Goal: Transaction & Acquisition: Purchase product/service

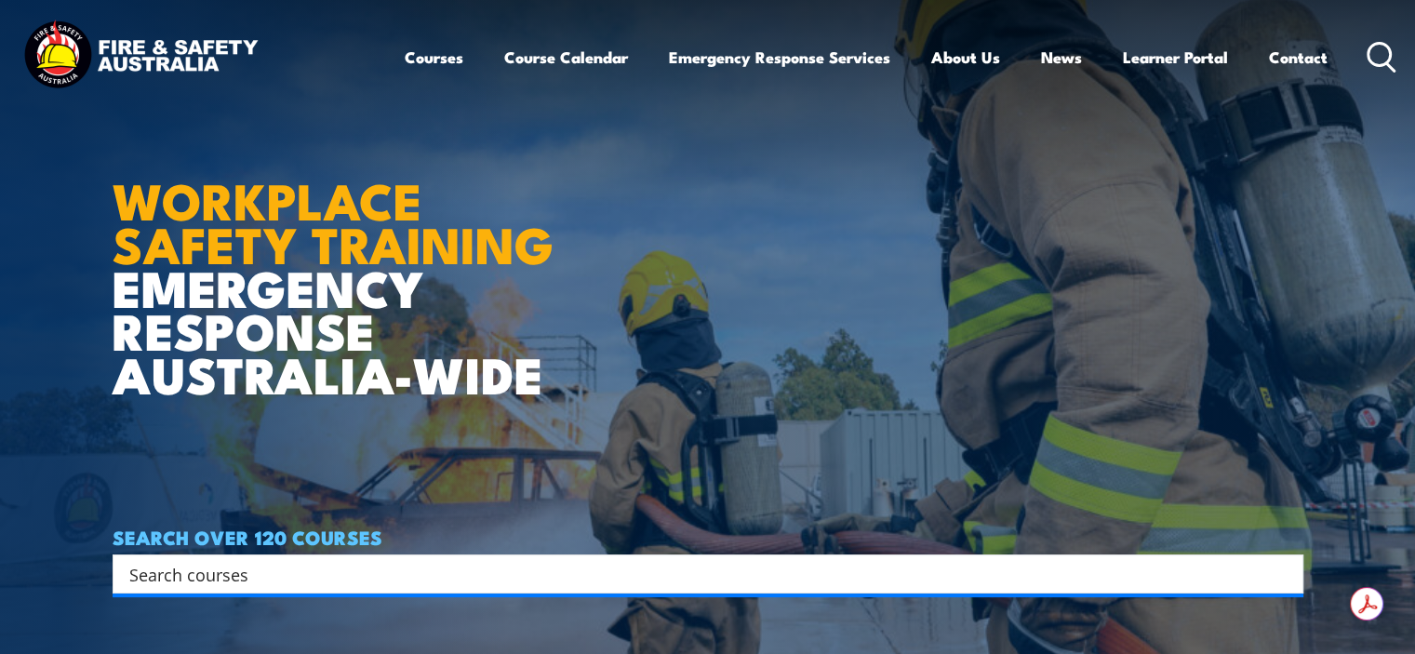
click at [1371, 55] on icon at bounding box center [1382, 57] width 30 height 31
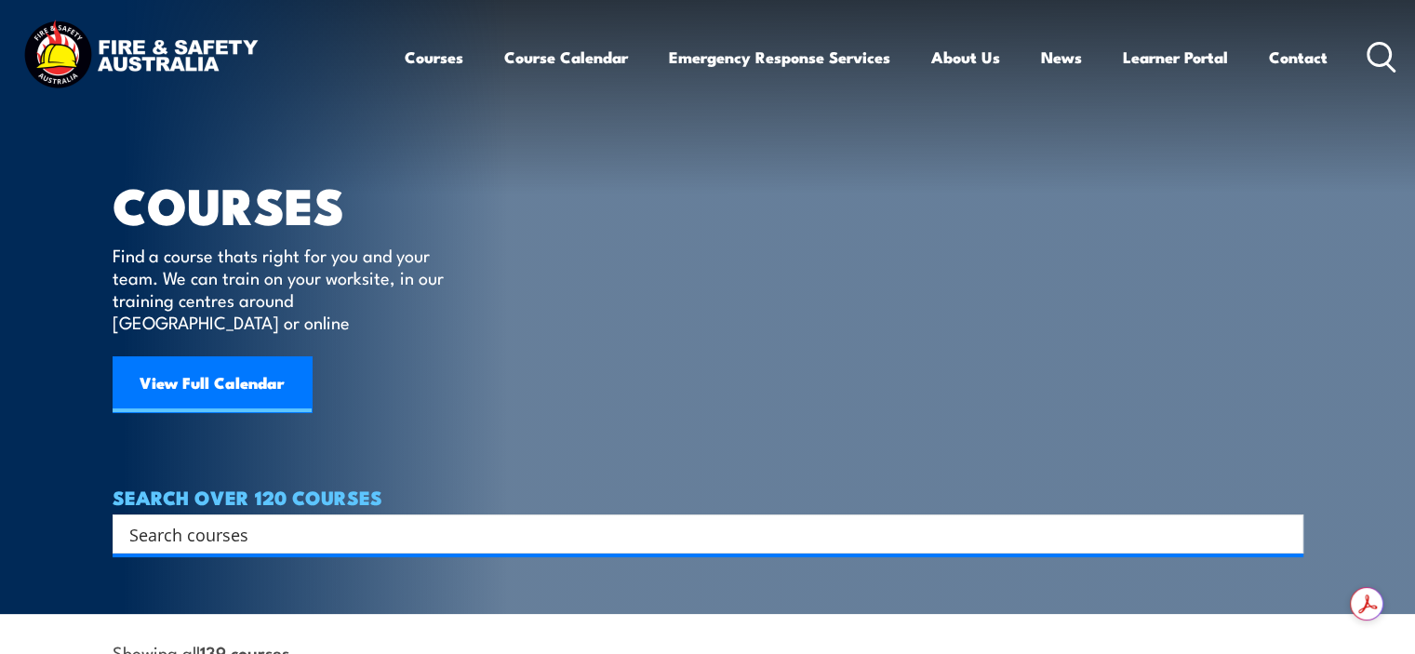
click at [234, 520] on input "Search input" at bounding box center [695, 534] width 1133 height 28
click at [1387, 56] on icon at bounding box center [1382, 57] width 30 height 31
click at [1373, 59] on icon at bounding box center [1382, 57] width 30 height 31
click at [314, 514] on div "Search" at bounding box center [708, 533] width 1191 height 39
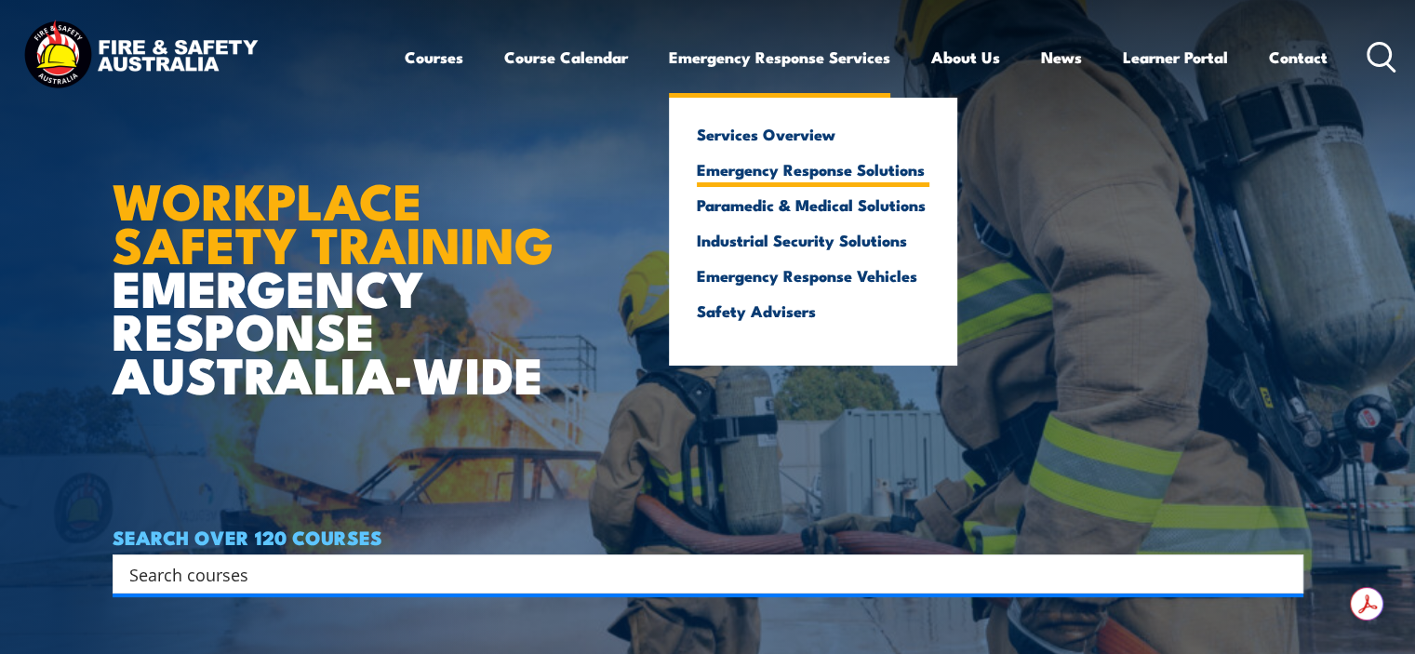
click at [778, 167] on link "Emergency Response Solutions" at bounding box center [813, 169] width 233 height 17
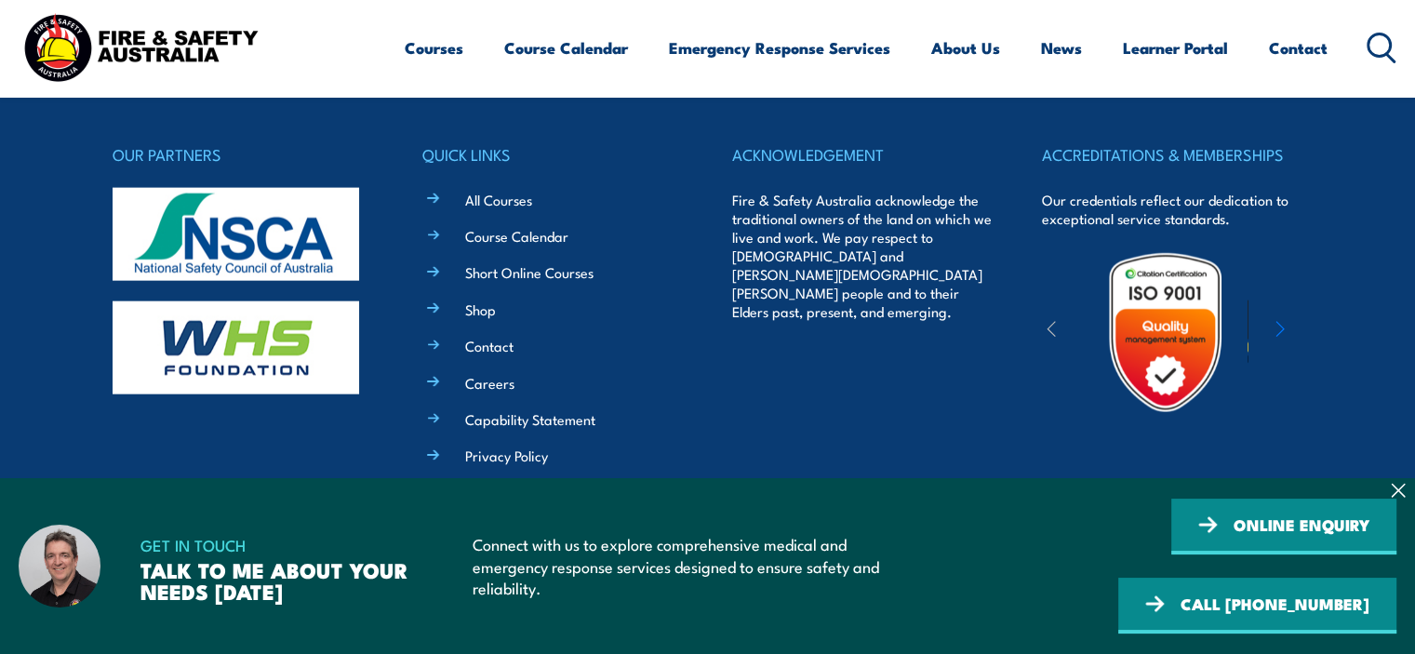
scroll to position [4295, 0]
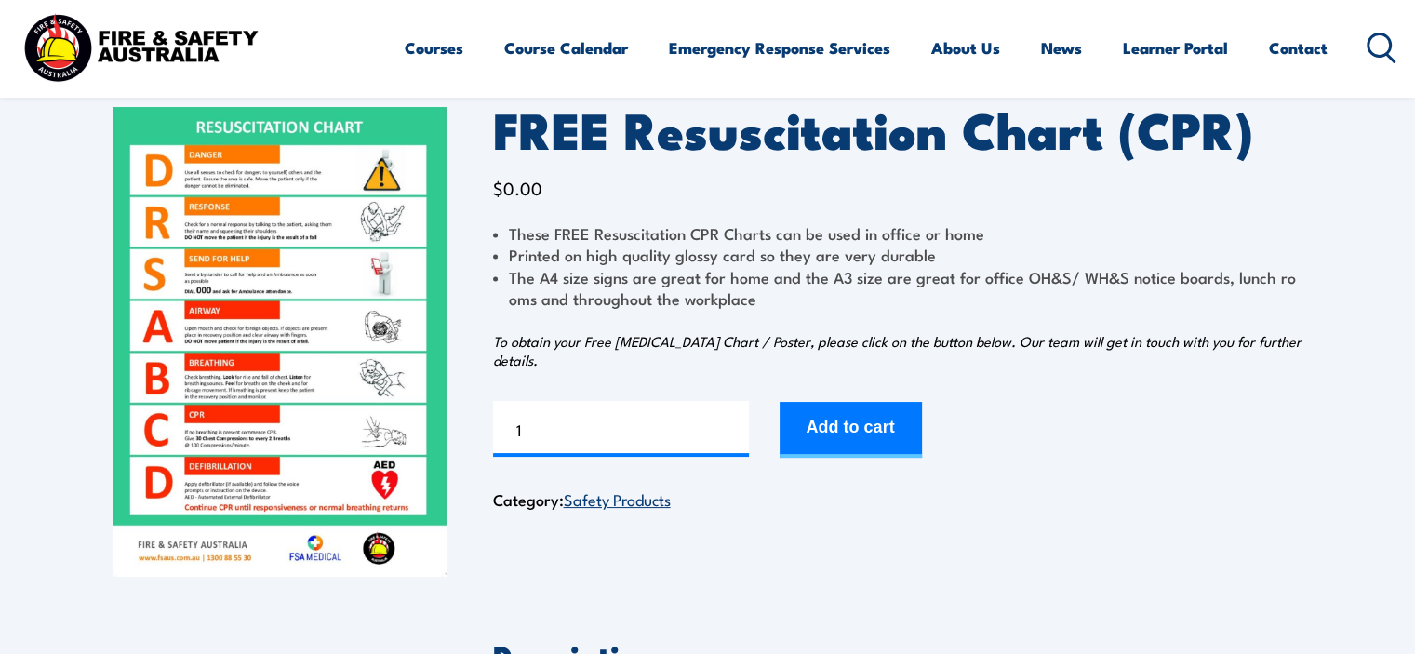
scroll to position [70, 0]
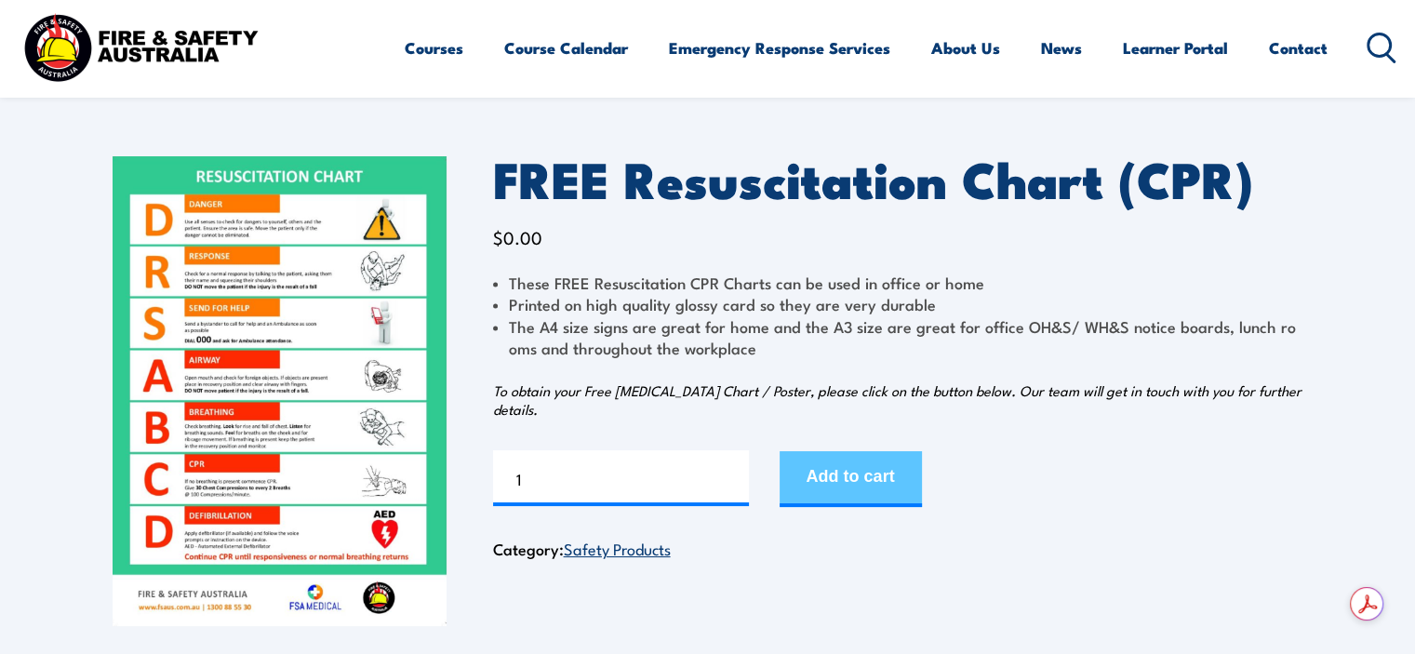
click at [872, 468] on button "Add to cart" at bounding box center [851, 479] width 142 height 56
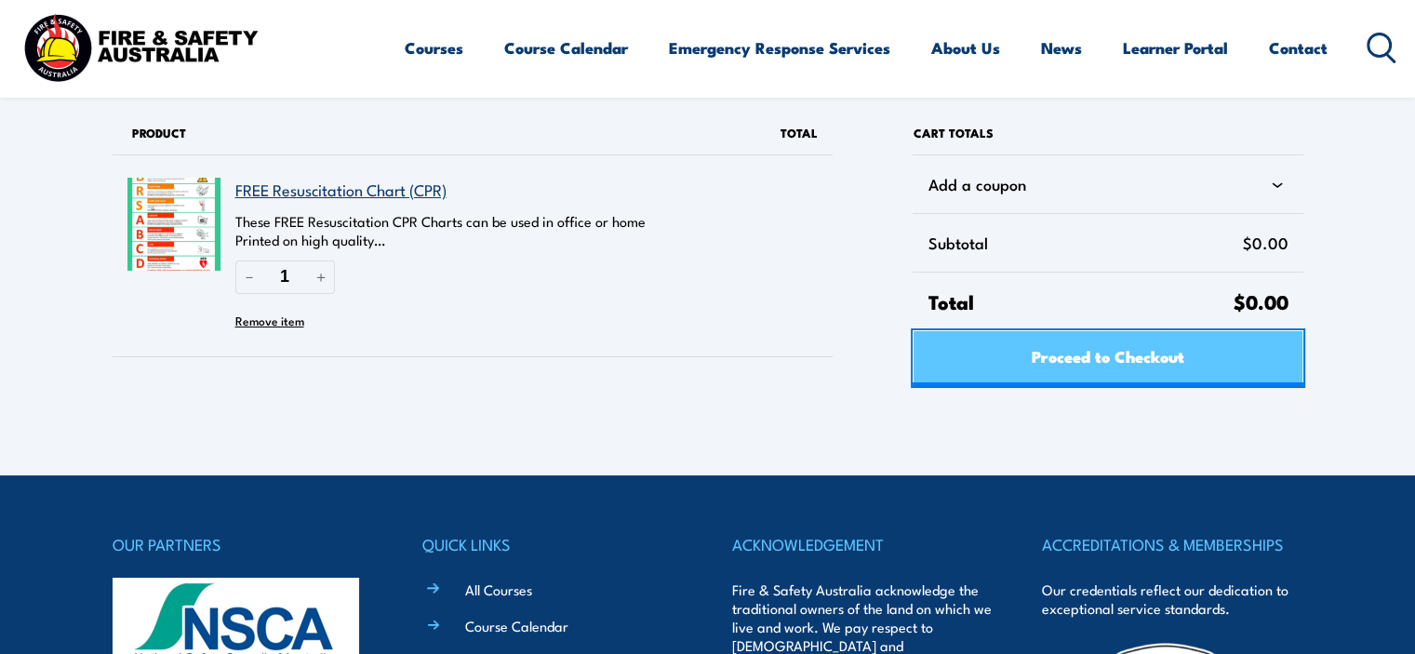
click at [1129, 364] on span "Proceed to Checkout" at bounding box center [1108, 355] width 153 height 49
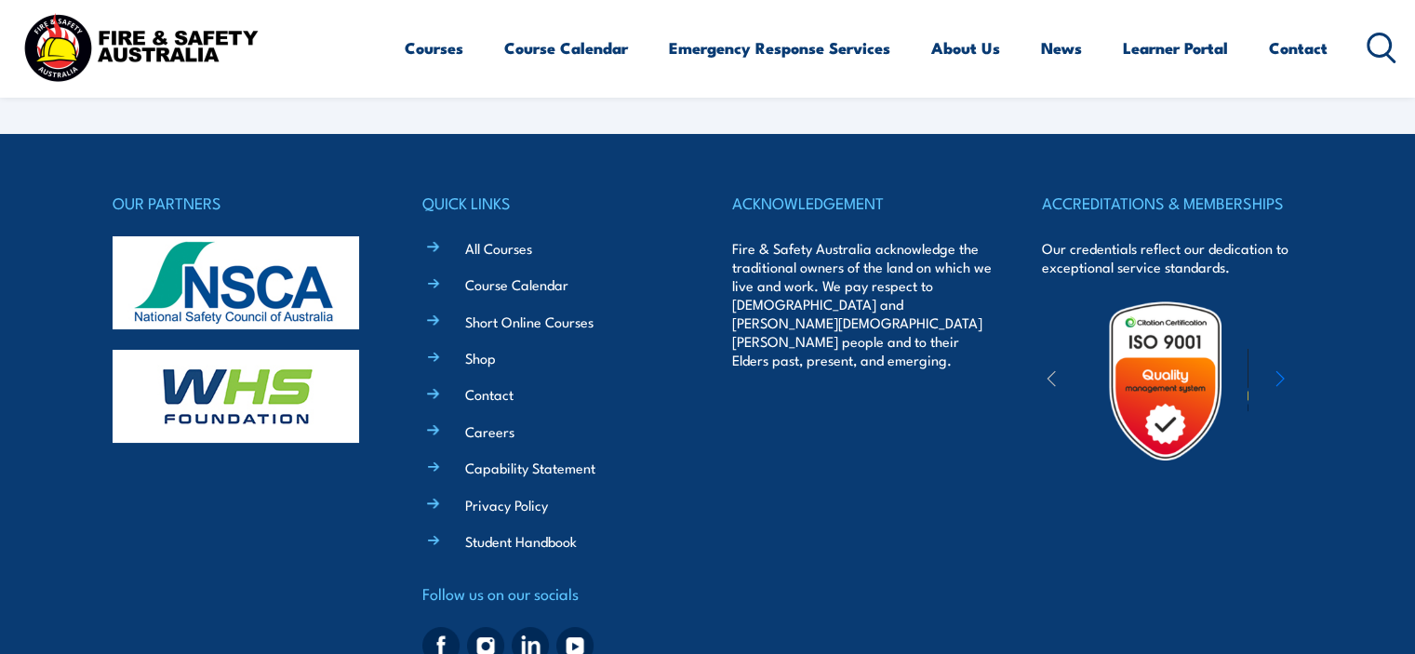
select select "VIC"
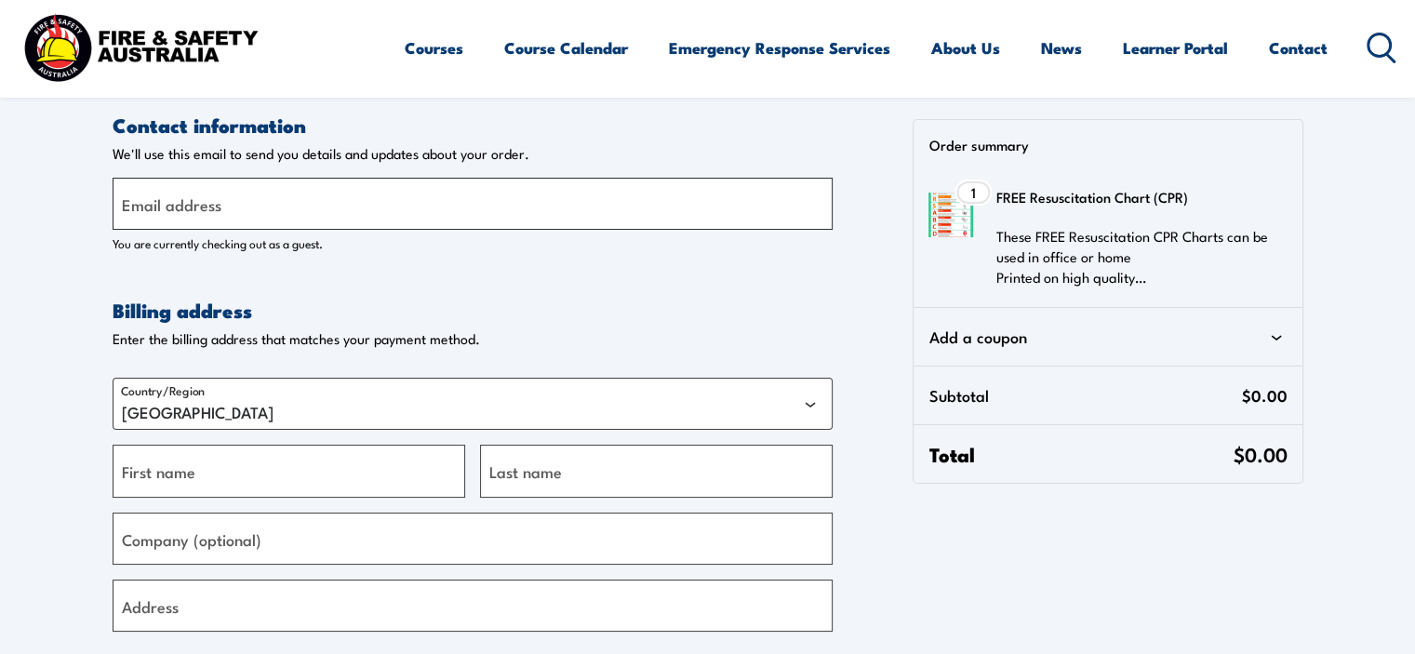
click at [756, 222] on input "Email address" at bounding box center [473, 204] width 720 height 52
type input "[EMAIL_ADDRESS][DOMAIN_NAME]"
click at [608, 266] on form "Contact information Contact information We'll use this email to send you detail…" at bounding box center [473, 603] width 720 height 982
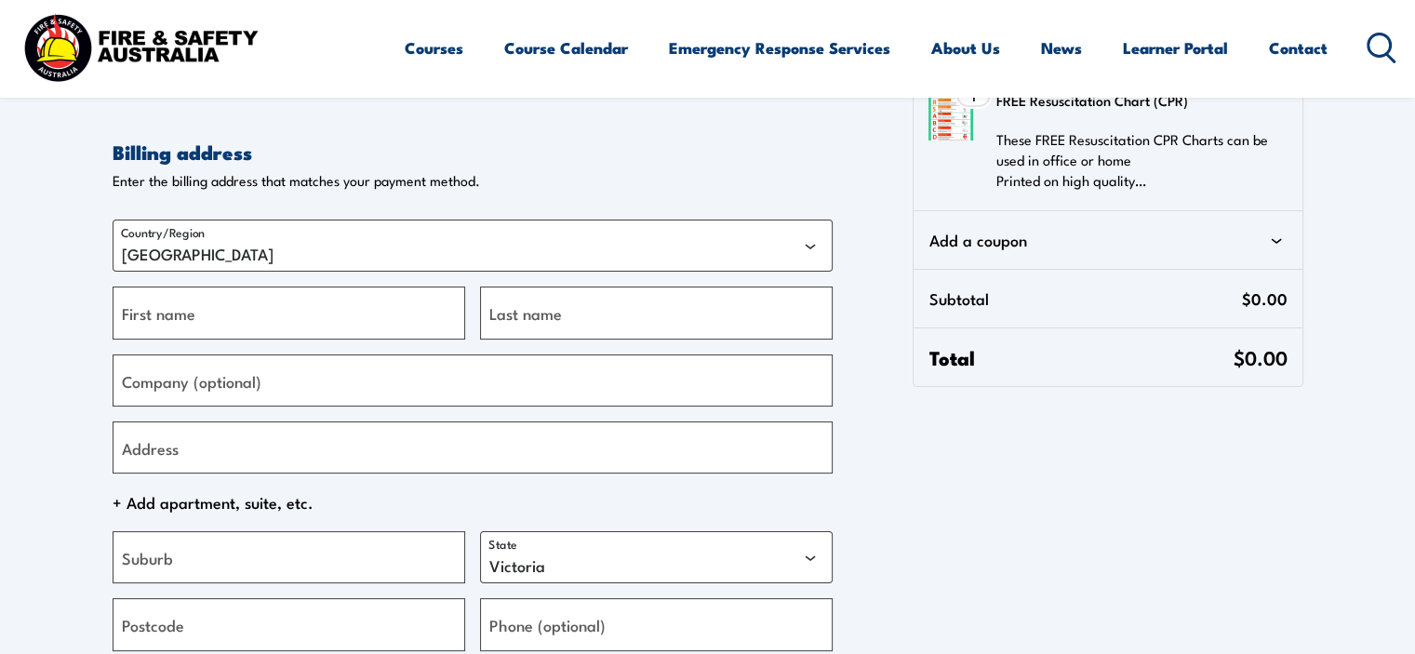
scroll to position [160, 0]
click at [364, 314] on input "First name" at bounding box center [289, 311] width 353 height 52
type input "[PERSON_NAME]"
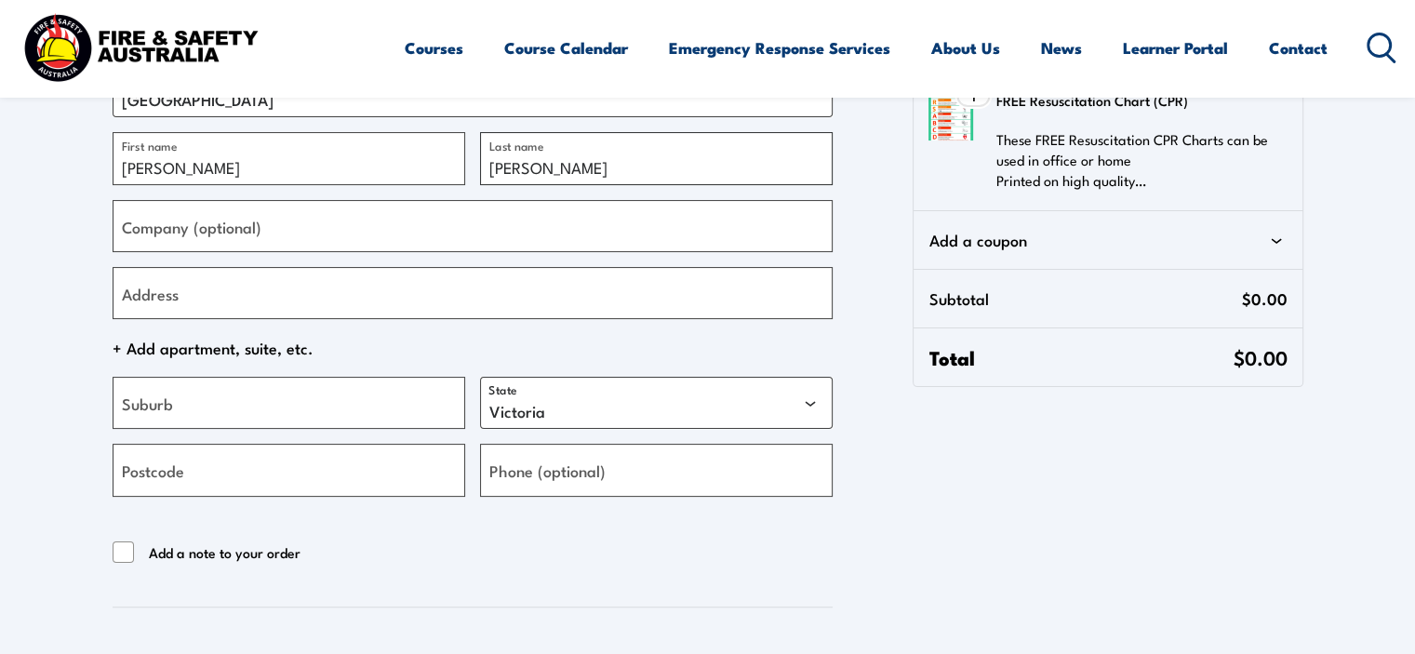
scroll to position [316, 0]
type input "[PERSON_NAME]"
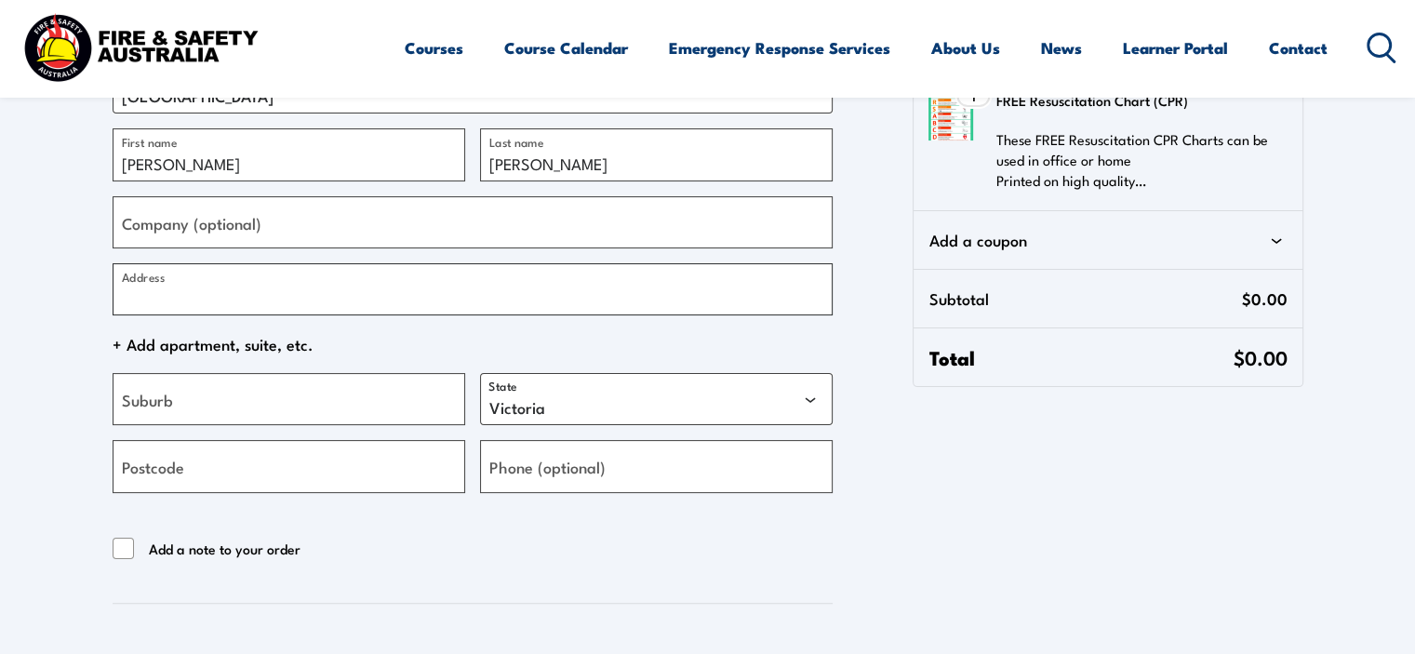
click at [313, 301] on input "Address" at bounding box center [473, 289] width 720 height 52
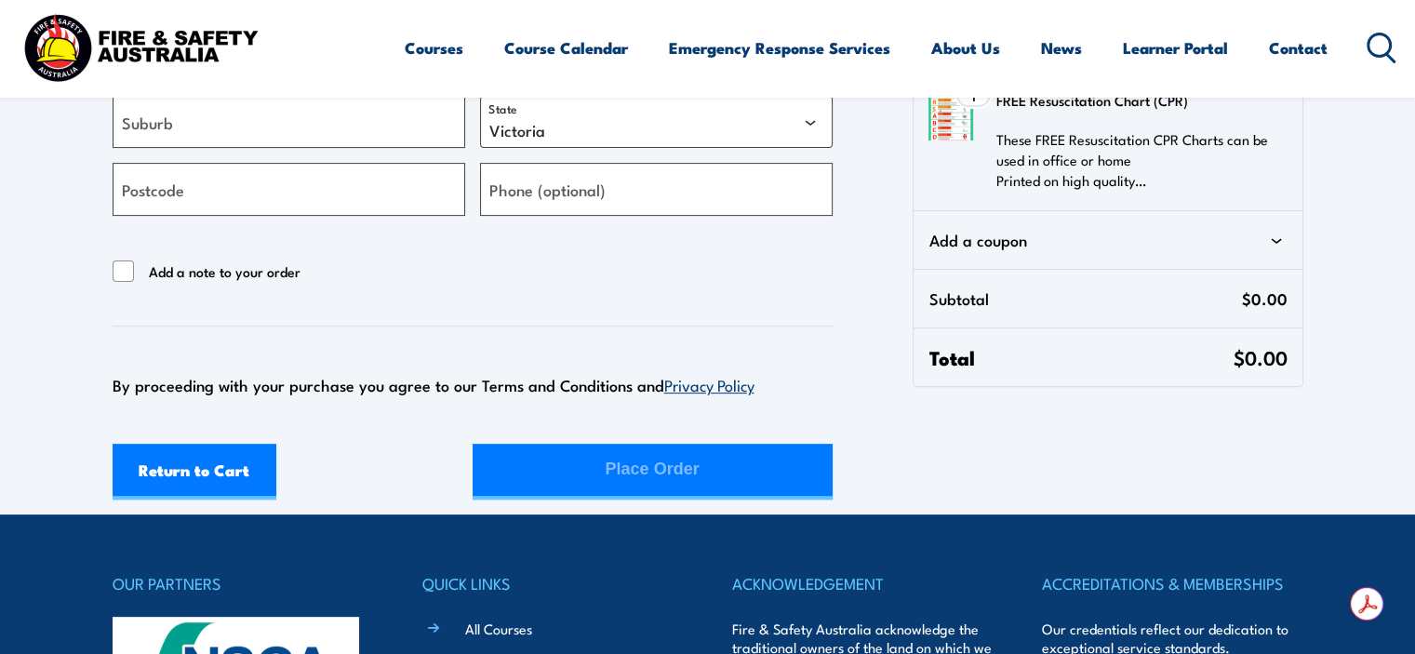
scroll to position [594, 0]
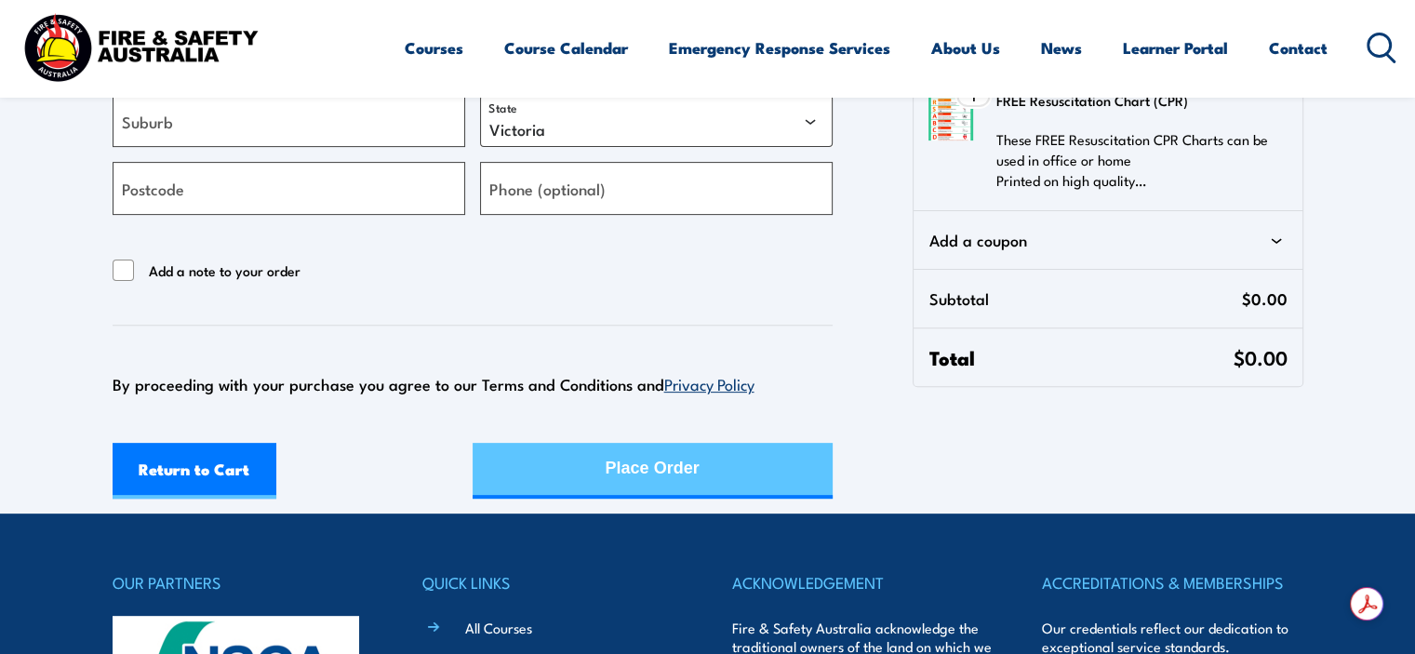
type input "[GEOGRAPHIC_DATA]"
click at [613, 491] on div "Place Order" at bounding box center [653, 468] width 94 height 49
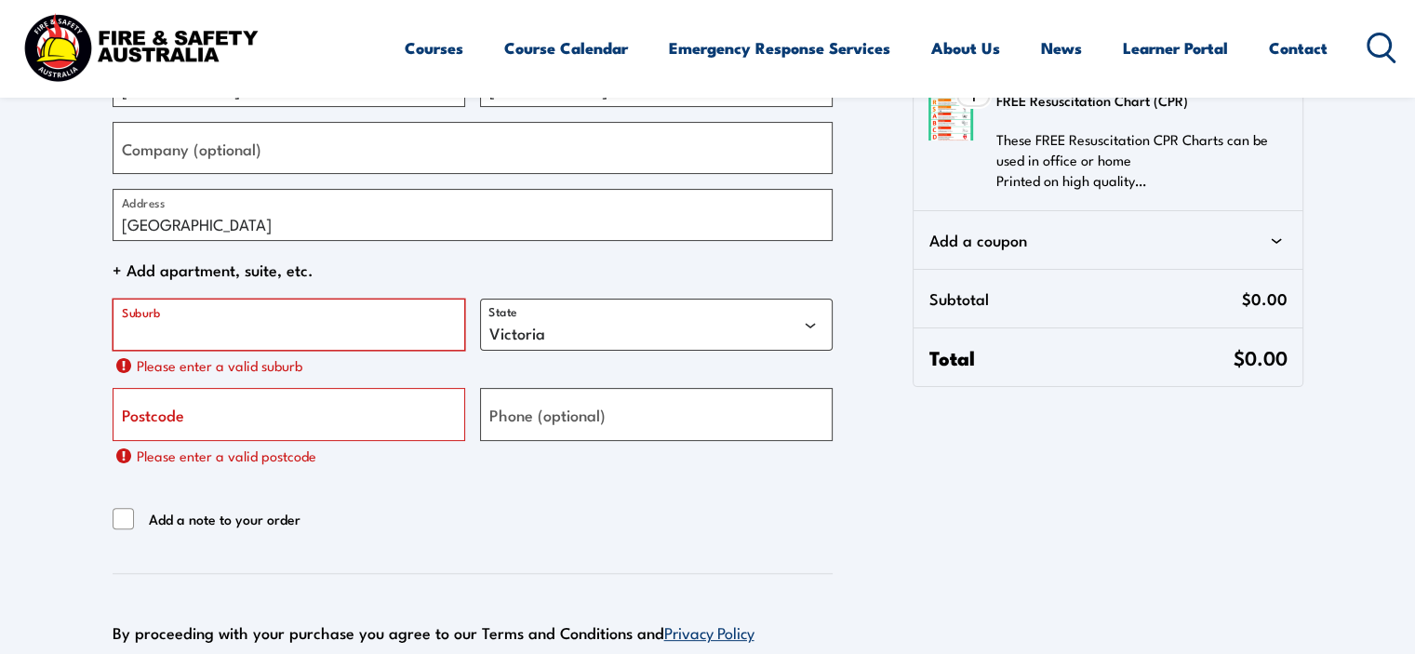
scroll to position [384, 0]
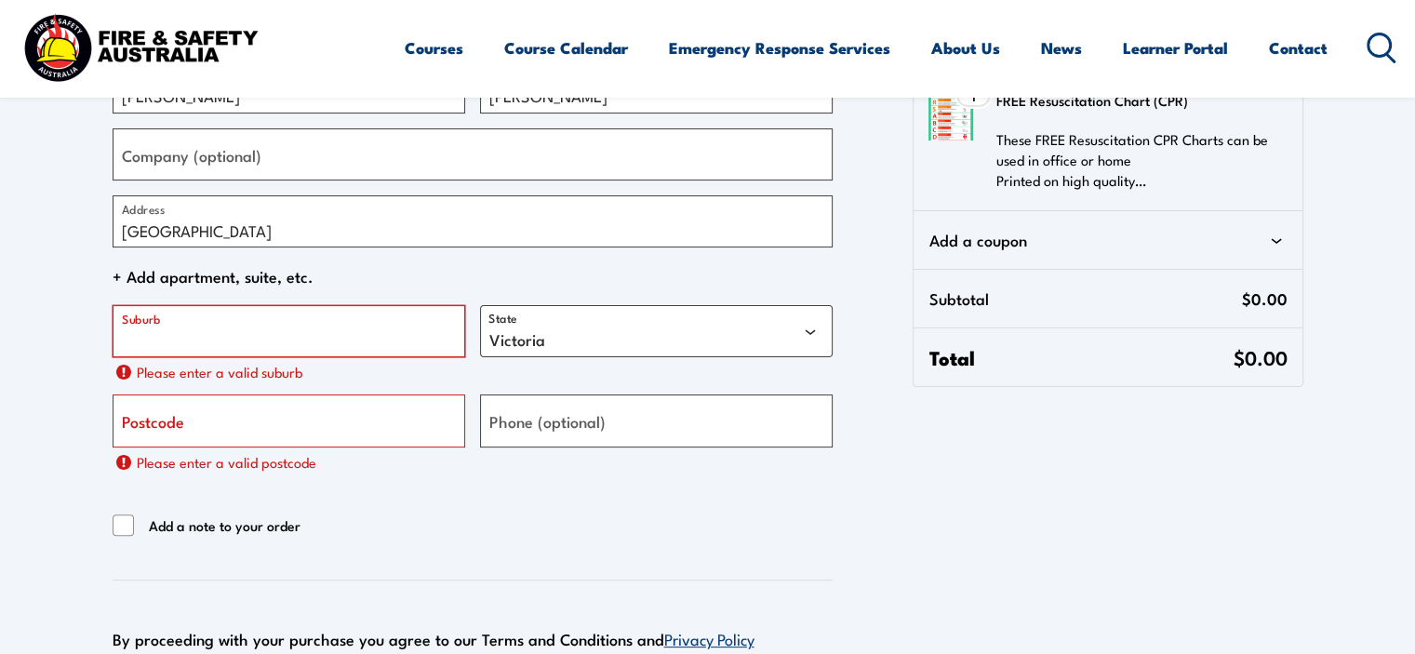
click at [368, 327] on input "Suburb" at bounding box center [289, 331] width 353 height 52
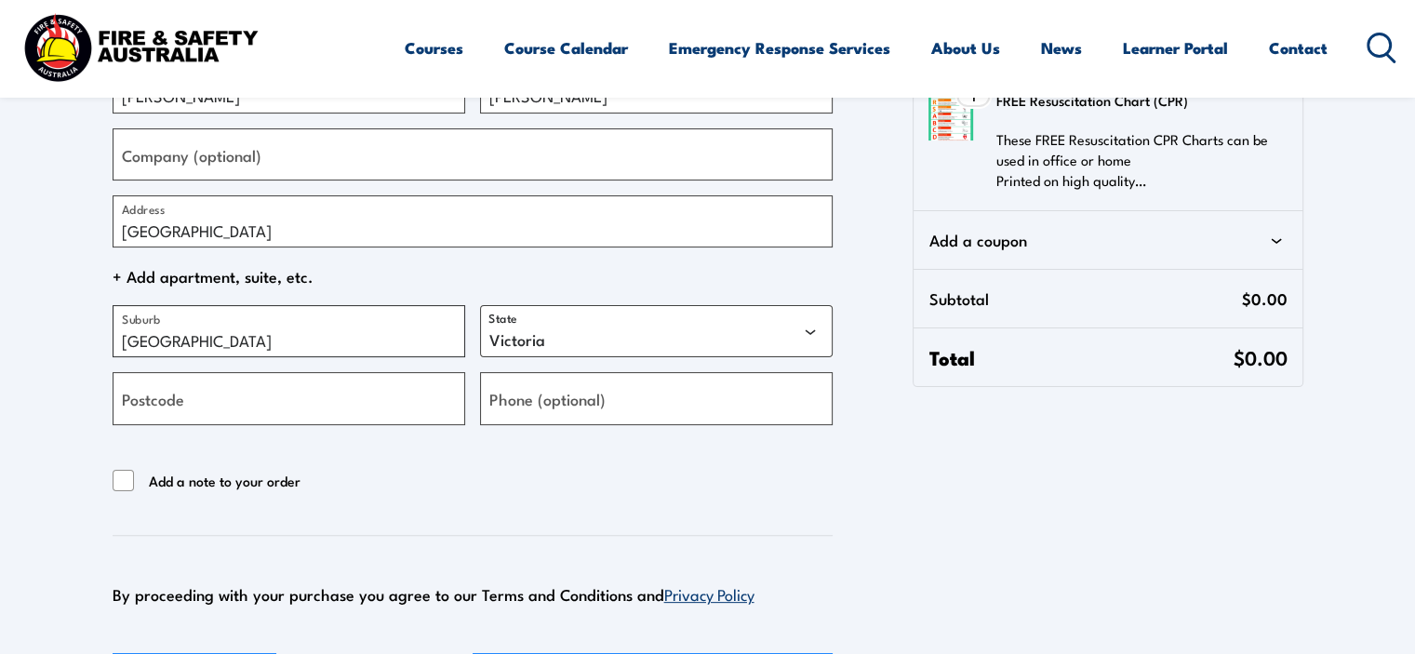
type input "[GEOGRAPHIC_DATA]"
click at [514, 338] on select "[GEOGRAPHIC_DATA] [GEOGRAPHIC_DATA] [GEOGRAPHIC_DATA] [GEOGRAPHIC_DATA] [GEOGRA…" at bounding box center [656, 331] width 353 height 52
select select "[GEOGRAPHIC_DATA]"
click at [480, 305] on select "[GEOGRAPHIC_DATA] [GEOGRAPHIC_DATA] [GEOGRAPHIC_DATA] [GEOGRAPHIC_DATA] [GEOGRA…" at bounding box center [656, 331] width 353 height 52
click at [166, 387] on label "Postcode" at bounding box center [153, 398] width 62 height 25
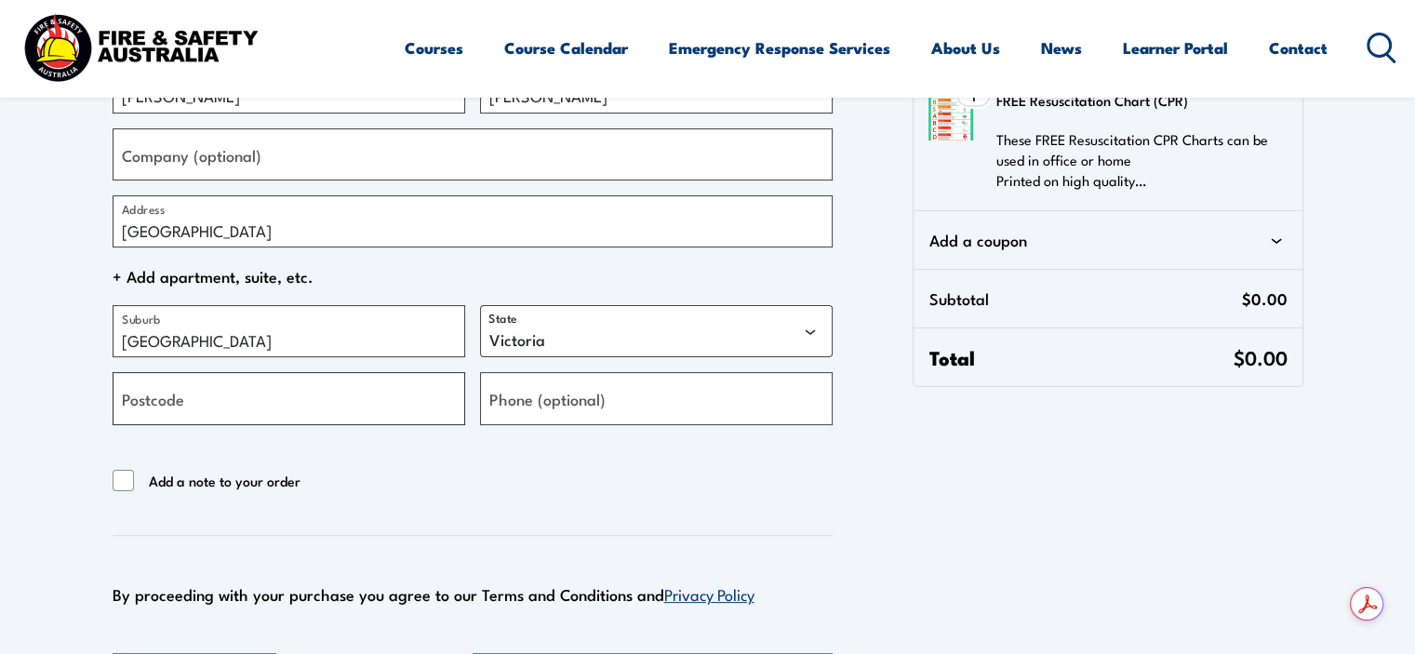
click at [166, 387] on input "Postcode" at bounding box center [289, 398] width 353 height 52
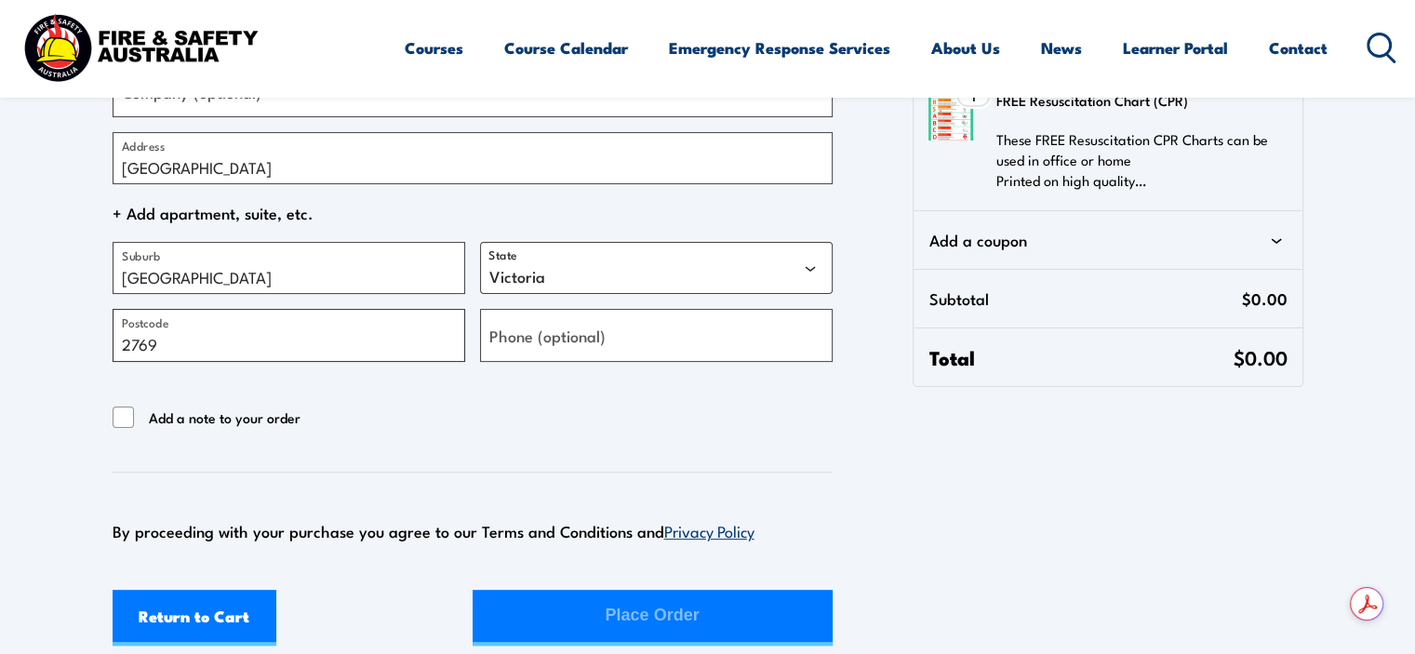
scroll to position [500, 0]
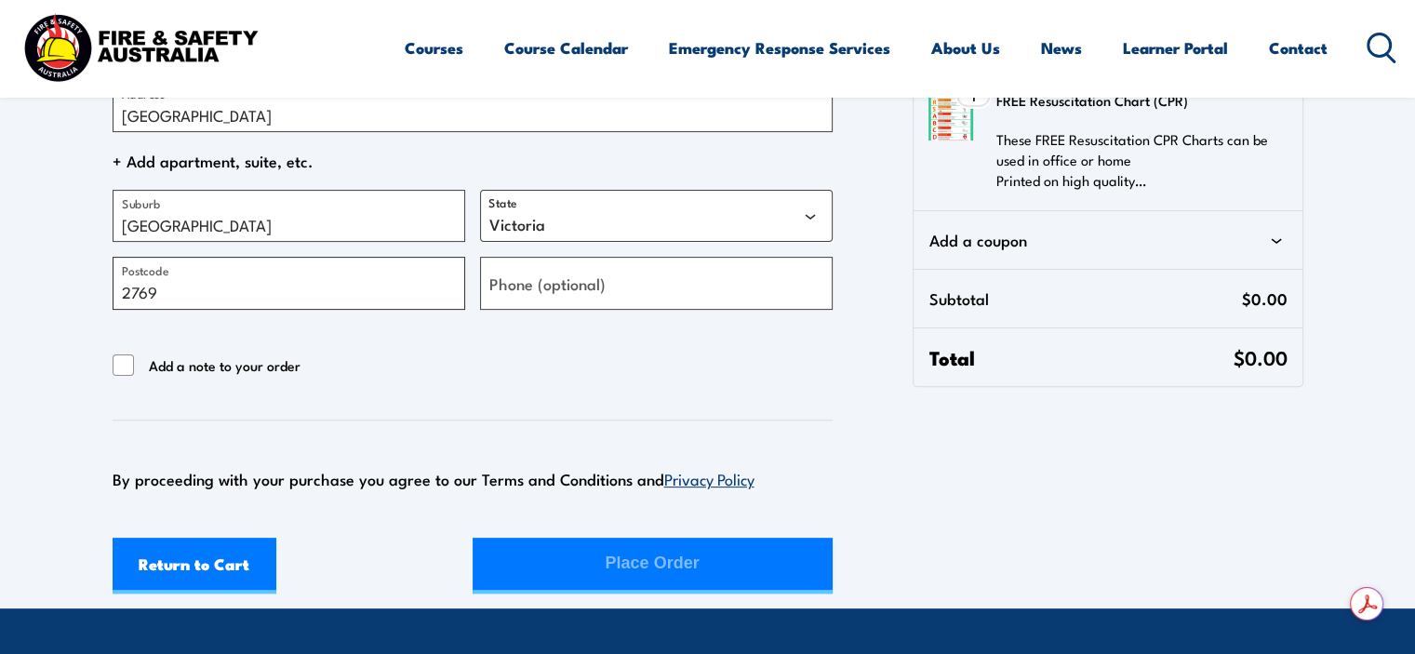
type input "2769"
click at [588, 548] on div "Return to Cart Place Order" at bounding box center [473, 566] width 720 height 56
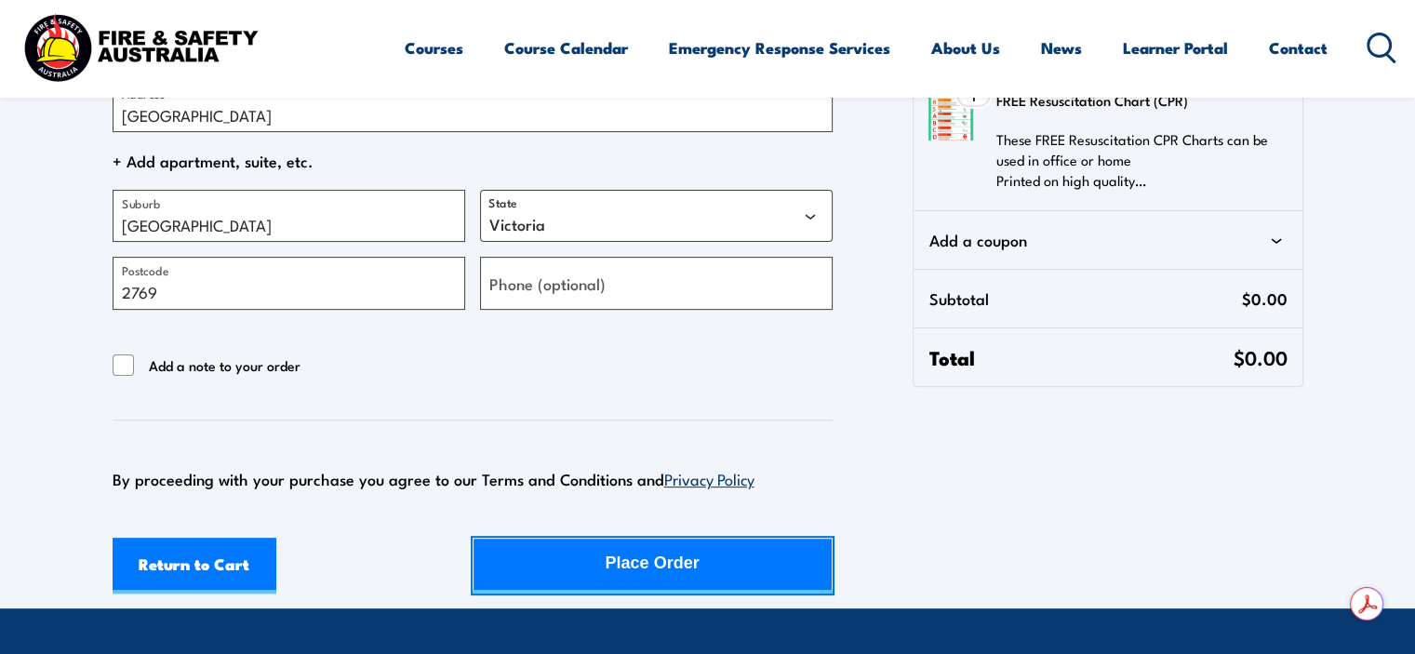
click at [619, 562] on div "Place Order" at bounding box center [653, 563] width 94 height 49
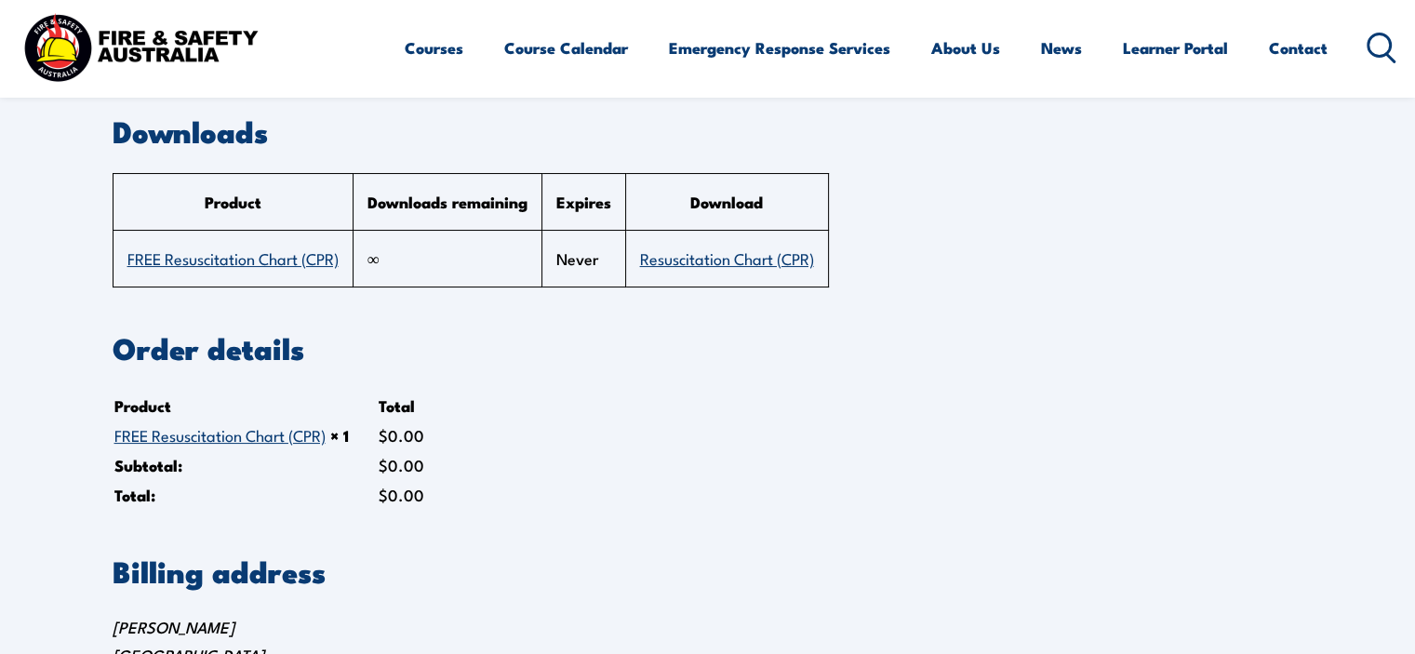
scroll to position [160, 0]
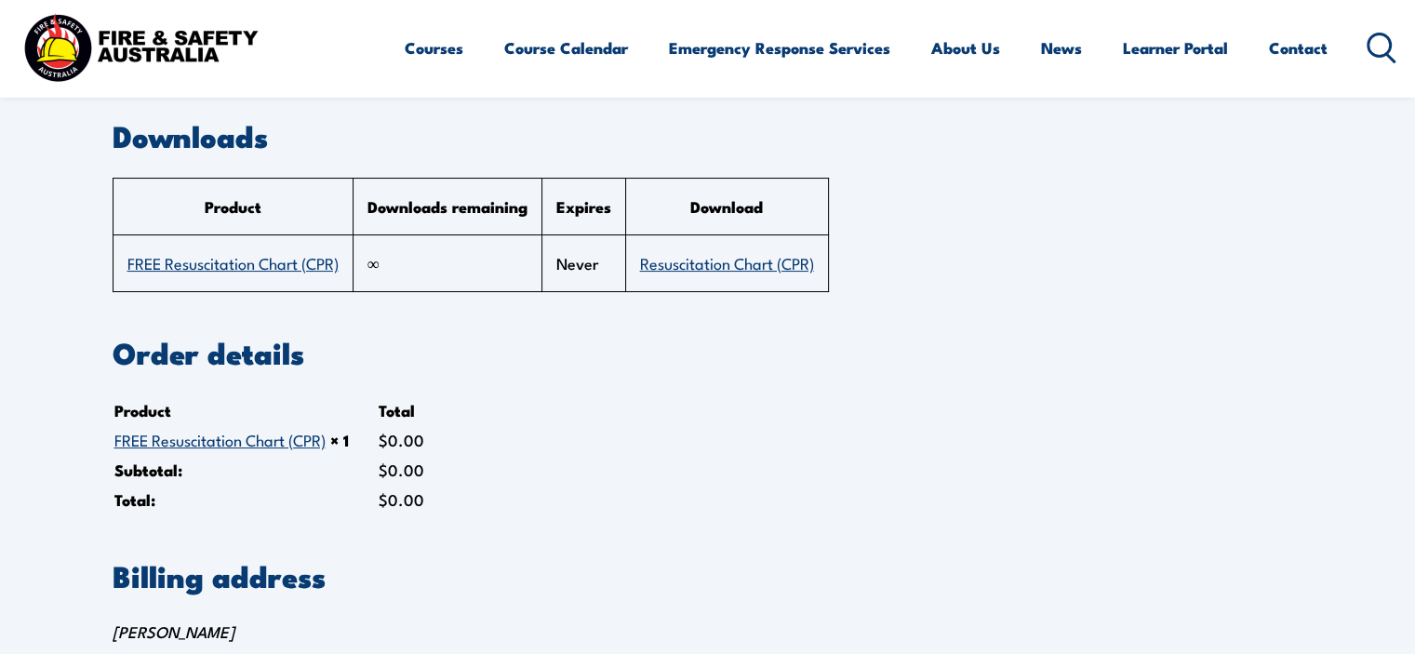
click at [793, 261] on link "Resuscitation Chart (CPR)" at bounding box center [727, 262] width 174 height 22
click at [1181, 203] on section "Downloads Product Downloads remaining Expires Download FREE Resuscitation Chart…" at bounding box center [708, 207] width 1191 height 170
